Goal: Task Accomplishment & Management: Manage account settings

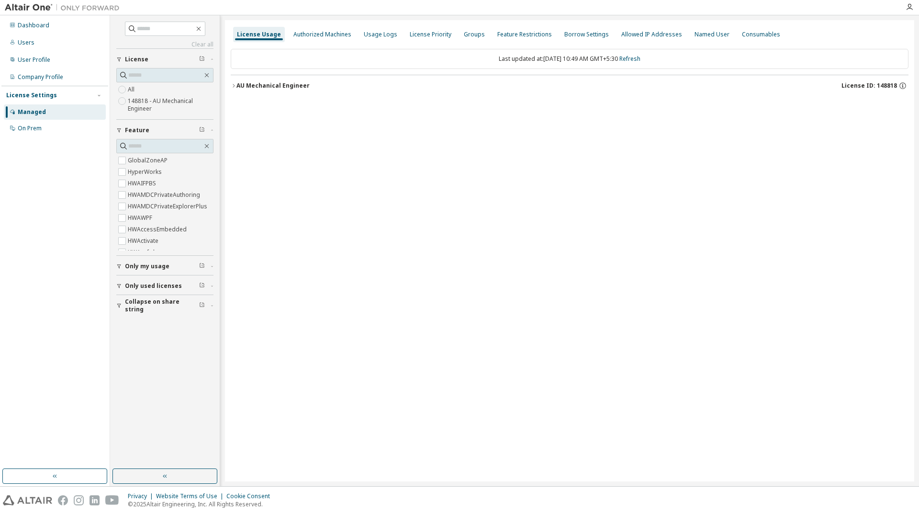
click at [235, 86] on icon "button" at bounding box center [234, 86] width 6 height 6
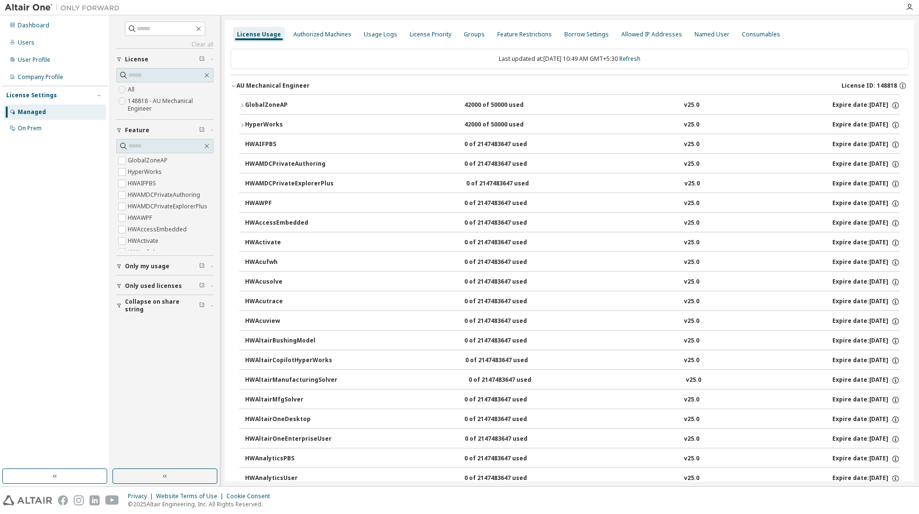
click at [242, 103] on icon "button" at bounding box center [242, 105] width 6 height 6
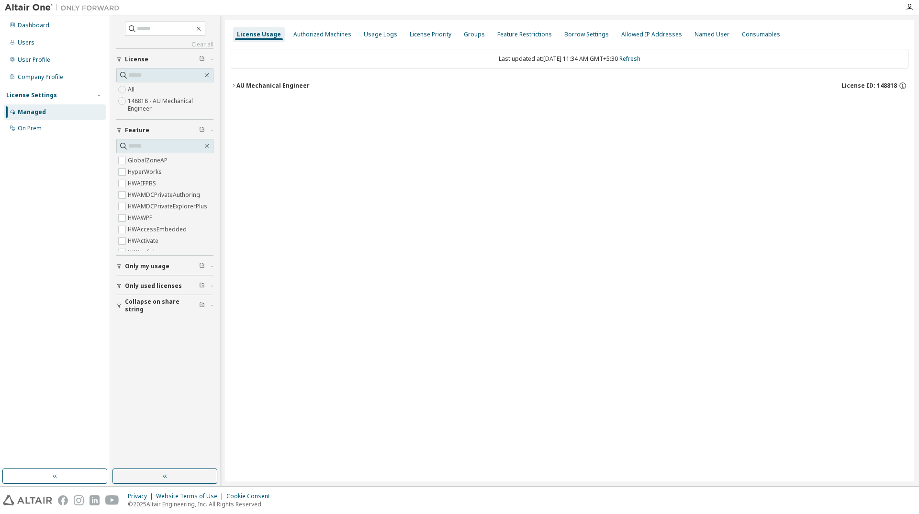
click at [236, 85] on icon "button" at bounding box center [234, 86] width 6 height 6
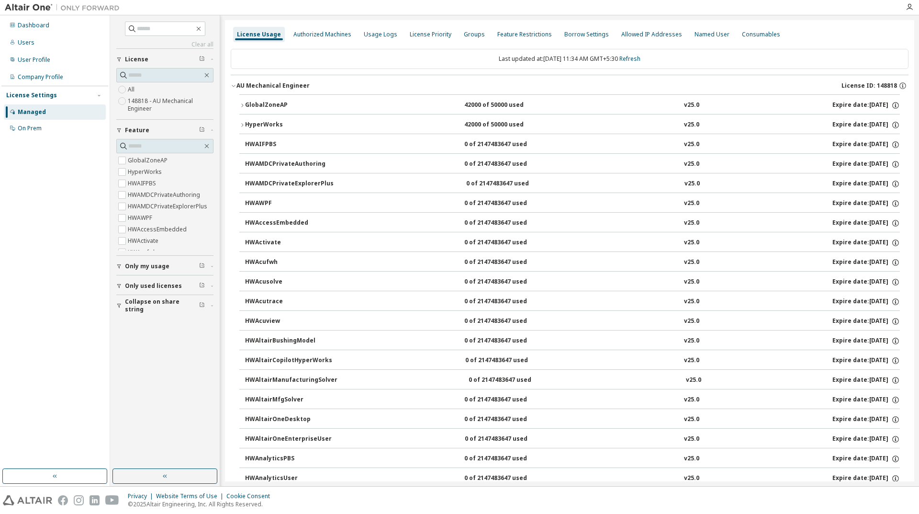
click at [244, 105] on icon "button" at bounding box center [242, 105] width 6 height 6
